Goal: Check status

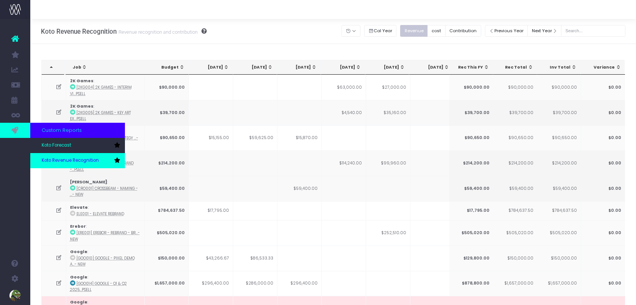
click at [65, 162] on span "Koto Revenue Recognition" at bounding box center [70, 160] width 57 height 7
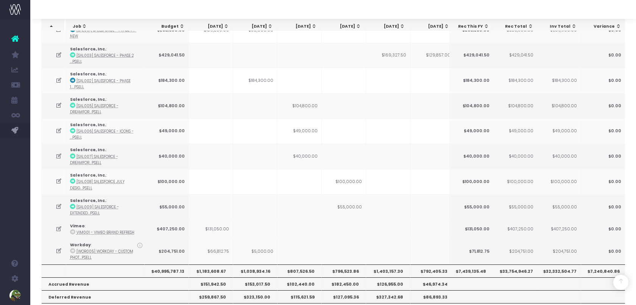
scroll to position [758, 0]
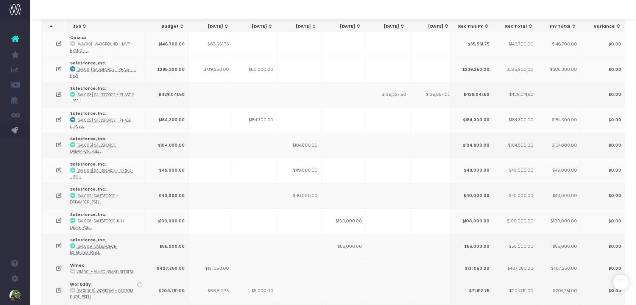
scroll to position [758, 0]
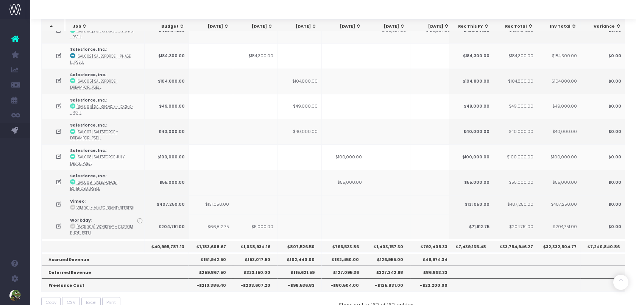
click at [397, 240] on th "$1,403,157.30" at bounding box center [388, 246] width 44 height 13
copy th "$1,403,157.30"
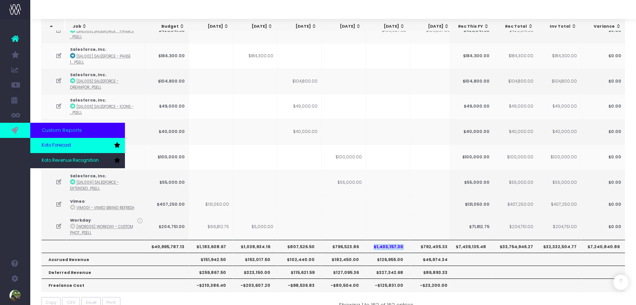
click at [51, 147] on span "Koto Forecast" at bounding box center [57, 145] width 30 height 7
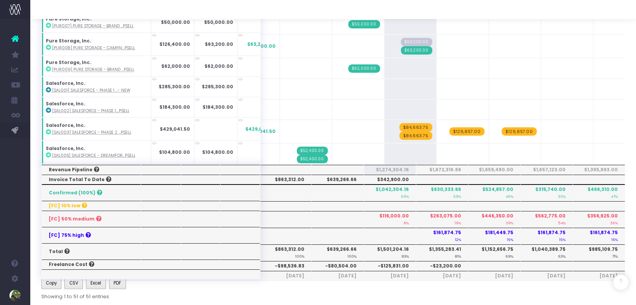
scroll to position [608, 0]
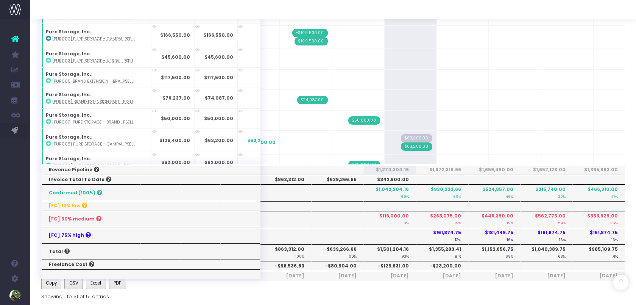
click at [357, 262] on th "-$80,504.00" at bounding box center [338, 266] width 52 height 10
